Goal: Register for event/course

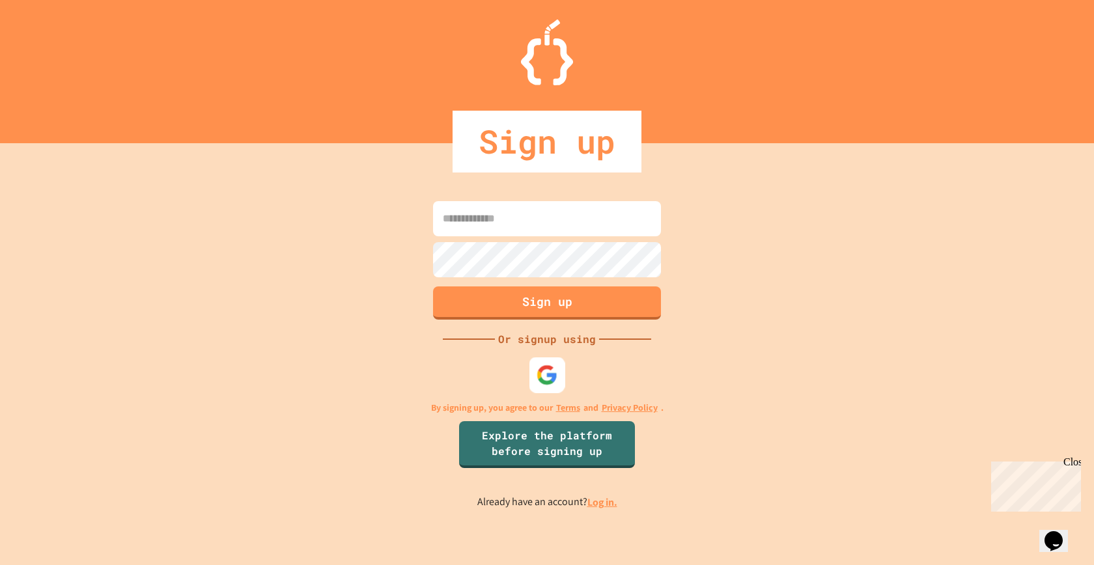
click at [542, 375] on img at bounding box center [547, 375] width 21 height 21
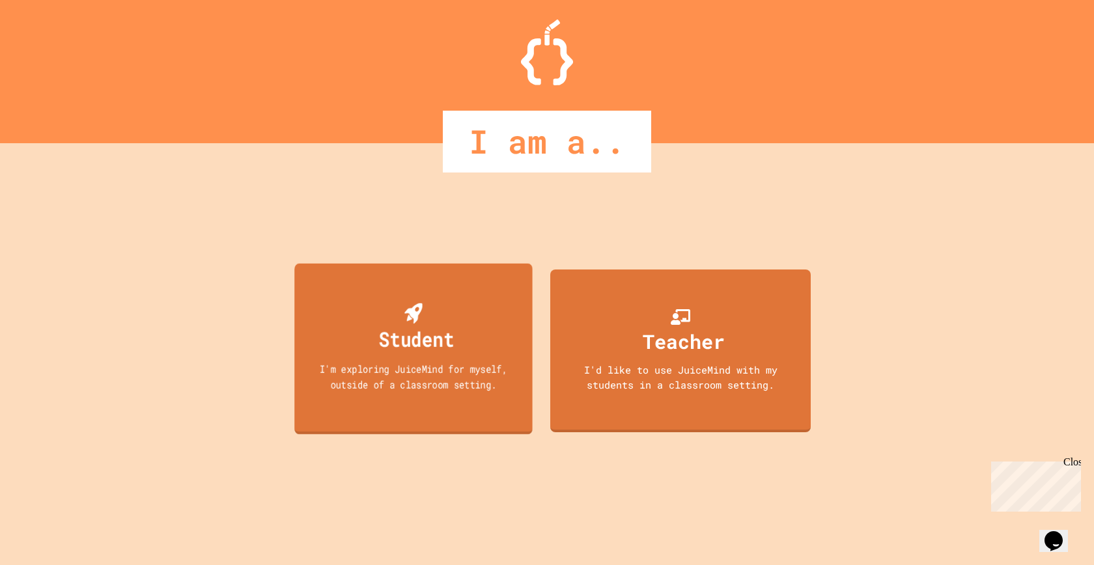
click at [377, 292] on div "Student I'm exploring JuiceMind for myself, outside of a classroom setting." at bounding box center [413, 349] width 238 height 171
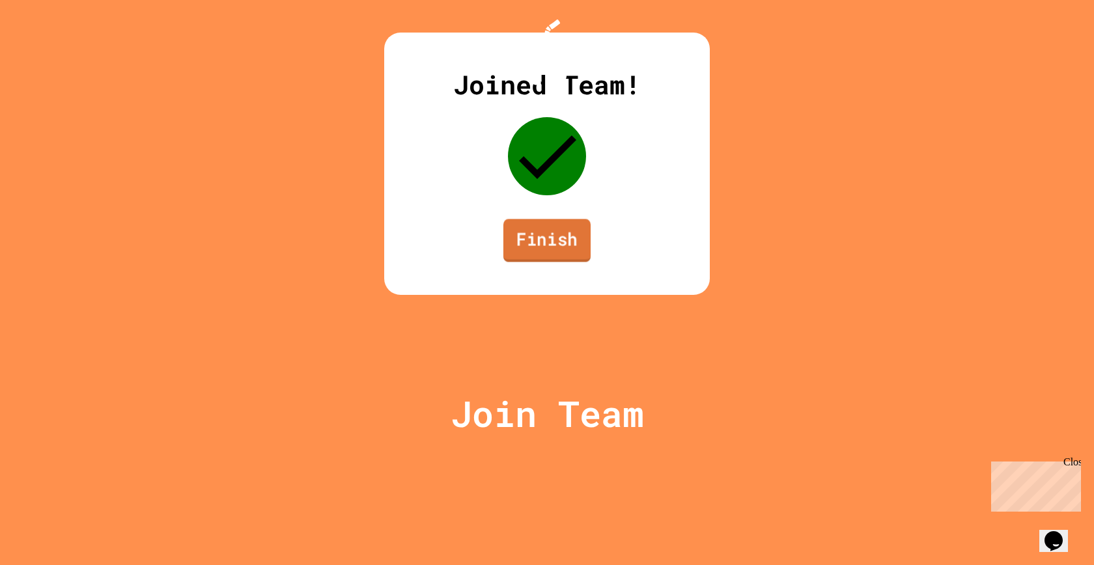
click at [558, 262] on link "Finish" at bounding box center [546, 240] width 87 height 43
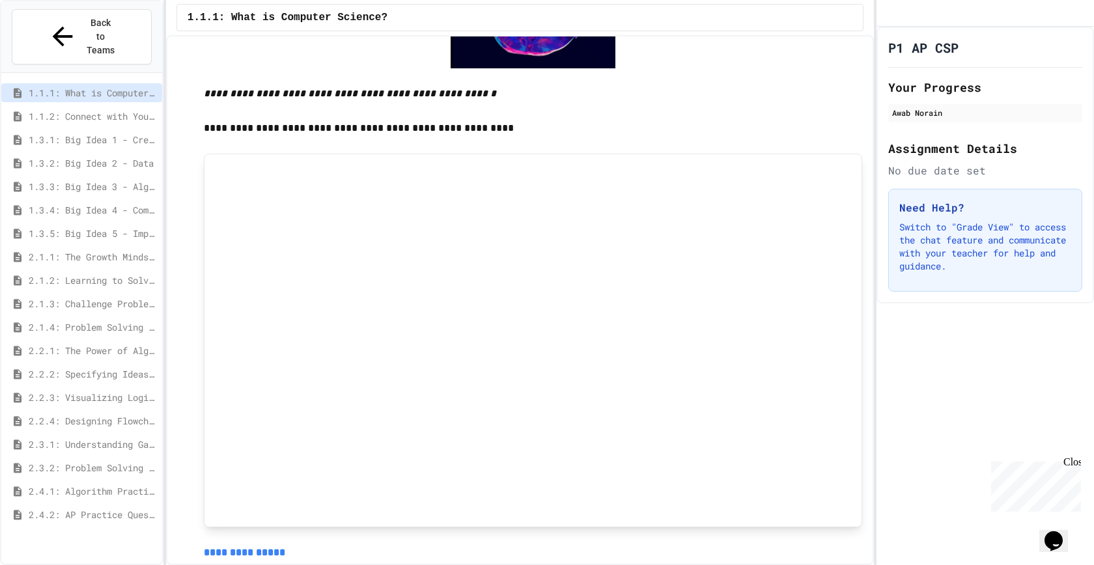
scroll to position [684, 0]
